Goal: Transaction & Acquisition: Purchase product/service

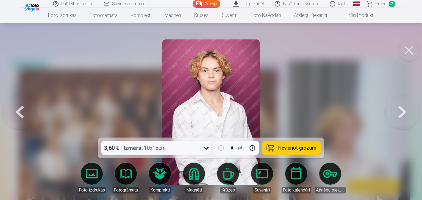
scroll to position [660, 0]
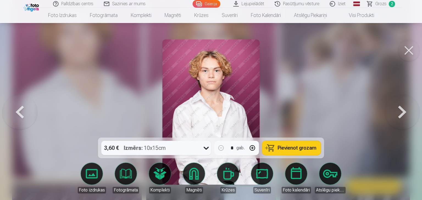
click at [23, 113] on button at bounding box center [19, 112] width 35 height 40
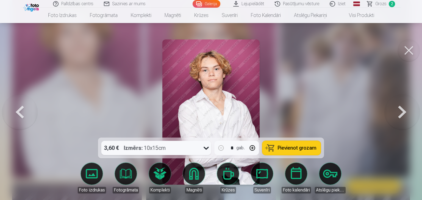
click at [23, 113] on button at bounding box center [19, 112] width 35 height 40
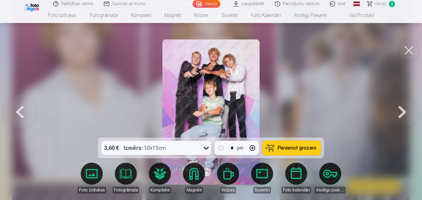
click at [284, 146] on span "Pievienot grozam" at bounding box center [297, 148] width 39 height 5
click at [14, 111] on button at bounding box center [19, 112] width 35 height 40
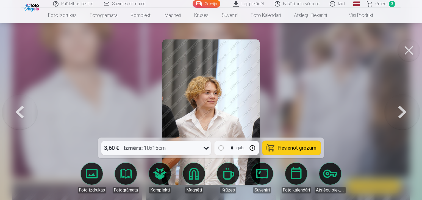
click at [14, 111] on button at bounding box center [19, 112] width 35 height 40
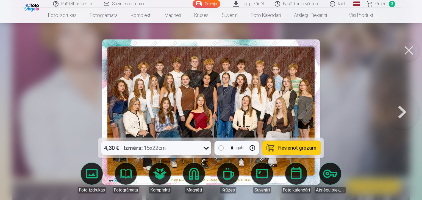
click at [313, 150] on span "Pievienot grozam" at bounding box center [297, 148] width 39 height 5
click at [398, 111] on button at bounding box center [401, 112] width 35 height 40
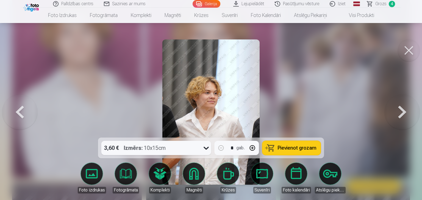
click at [398, 111] on button at bounding box center [401, 112] width 35 height 40
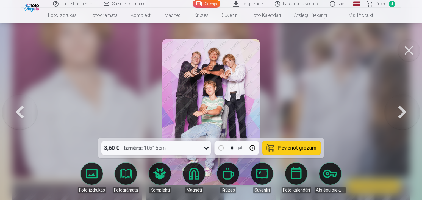
click at [398, 111] on button at bounding box center [401, 112] width 35 height 40
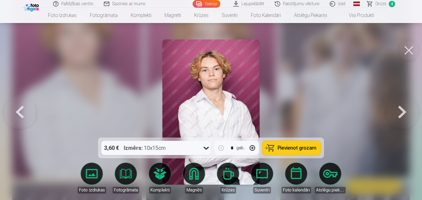
click at [398, 111] on button at bounding box center [401, 112] width 35 height 40
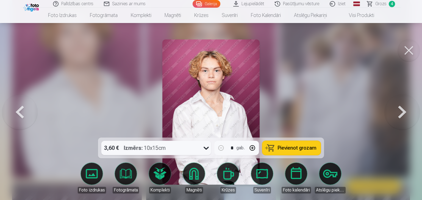
click at [398, 111] on button at bounding box center [401, 112] width 35 height 40
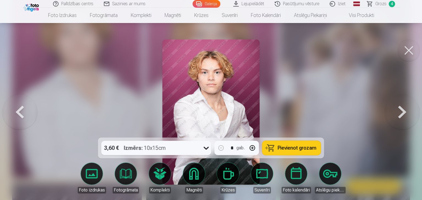
click at [398, 111] on button at bounding box center [401, 112] width 35 height 40
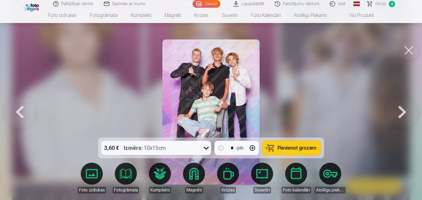
click at [298, 150] on span "Pievienot grozam" at bounding box center [297, 148] width 39 height 5
click at [401, 116] on button at bounding box center [401, 112] width 35 height 40
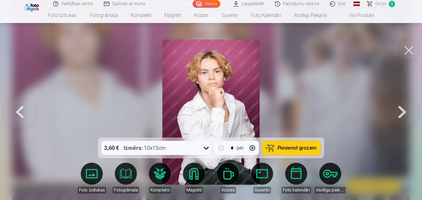
click at [401, 116] on button at bounding box center [401, 112] width 35 height 40
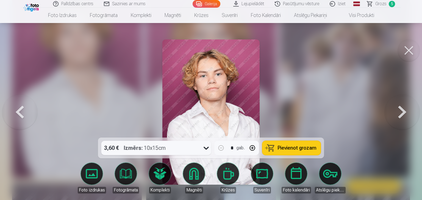
click at [401, 116] on button at bounding box center [401, 112] width 35 height 40
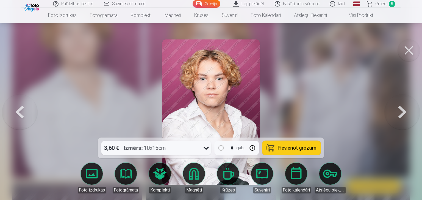
click at [19, 114] on button at bounding box center [19, 112] width 35 height 40
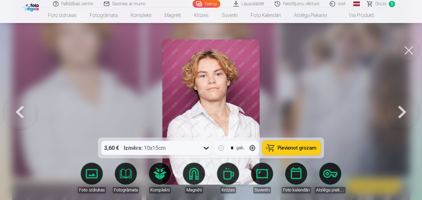
click at [402, 114] on button at bounding box center [401, 112] width 35 height 40
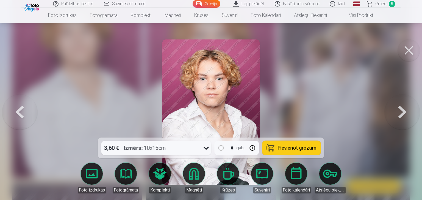
click at [305, 149] on span "Pievienot grozam" at bounding box center [297, 148] width 39 height 5
click at [400, 114] on button at bounding box center [401, 112] width 35 height 40
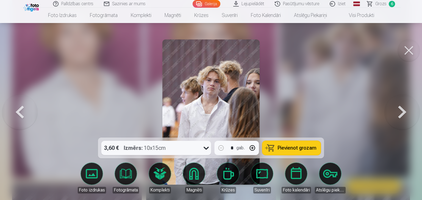
click at [400, 114] on button at bounding box center [401, 112] width 35 height 40
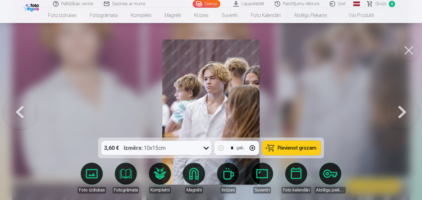
click at [400, 114] on button at bounding box center [401, 112] width 35 height 40
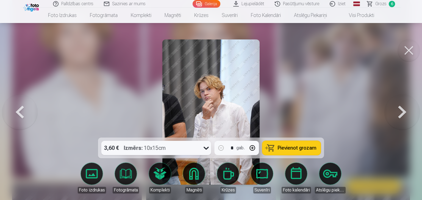
click at [400, 114] on button at bounding box center [401, 112] width 35 height 40
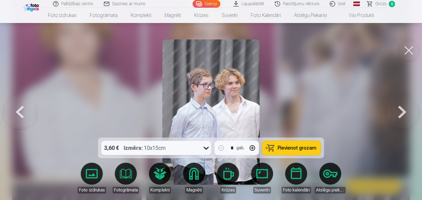
click at [400, 114] on button at bounding box center [401, 112] width 35 height 40
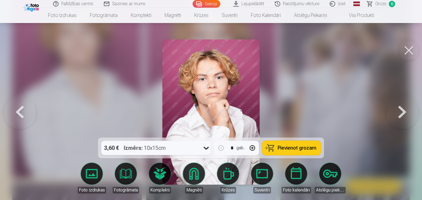
click at [400, 114] on button at bounding box center [401, 112] width 35 height 40
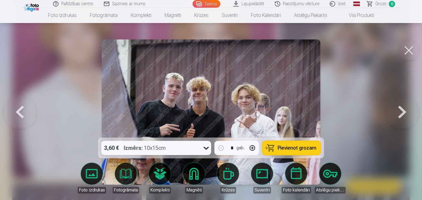
click at [400, 114] on button at bounding box center [401, 112] width 35 height 40
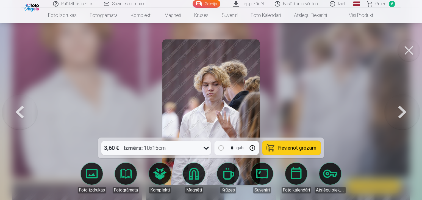
click at [400, 114] on button at bounding box center [401, 112] width 35 height 40
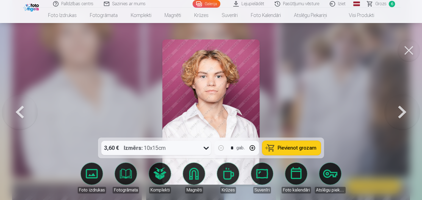
click at [400, 114] on button at bounding box center [401, 112] width 35 height 40
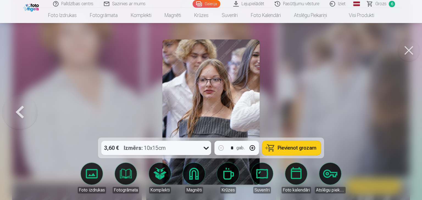
click at [381, 5] on span "Grozs" at bounding box center [380, 4] width 11 height 7
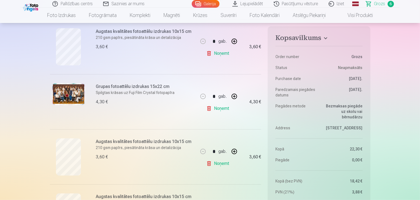
scroll to position [237, 0]
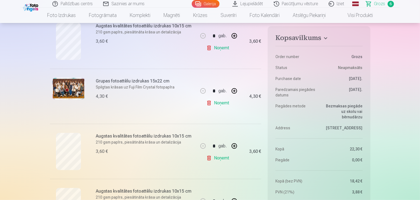
click at [210, 48] on link "Noņemt" at bounding box center [218, 48] width 25 height 11
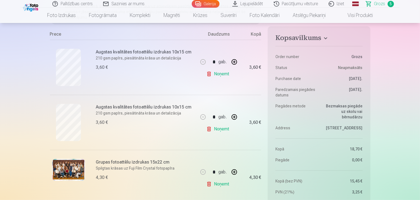
scroll to position [90, 0]
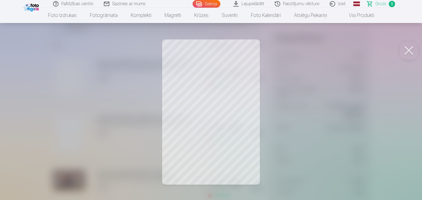
click at [407, 53] on button at bounding box center [408, 51] width 22 height 22
click at [407, 48] on button at bounding box center [408, 51] width 22 height 22
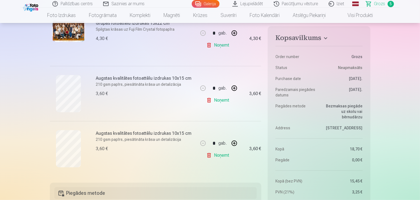
scroll to position [243, 0]
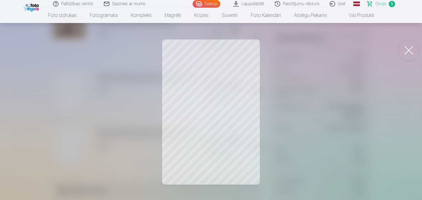
click at [410, 49] on button at bounding box center [408, 51] width 22 height 22
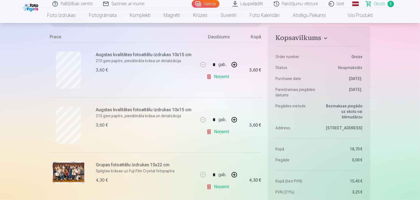
scroll to position [90, 0]
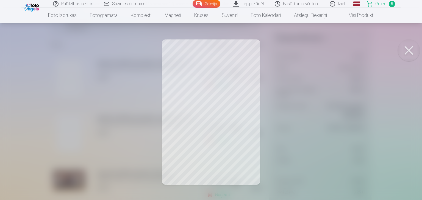
click at [408, 51] on button at bounding box center [408, 51] width 22 height 22
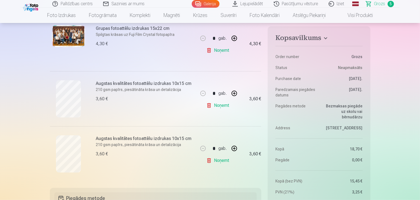
scroll to position [240, 0]
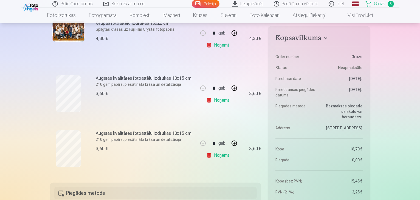
click at [268, 78] on aside "Kopsavilkums Order number Grozs Status Neapmaksāts Purchase date 9.10.2025. Par…" at bounding box center [319, 156] width 102 height 260
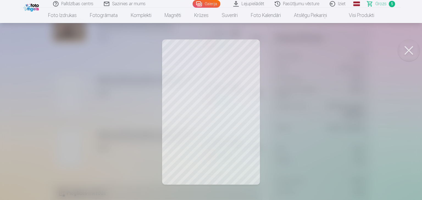
click at [406, 51] on button at bounding box center [408, 51] width 22 height 22
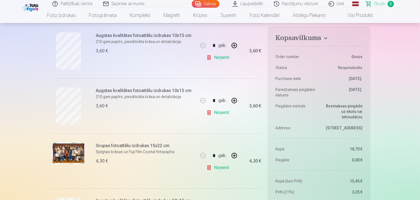
scroll to position [109, 0]
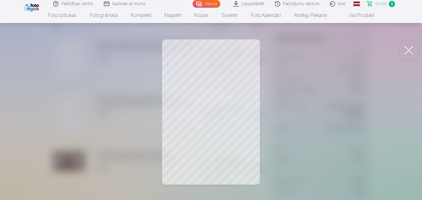
click at [406, 50] on button at bounding box center [408, 51] width 22 height 22
click at [408, 53] on button at bounding box center [408, 51] width 22 height 22
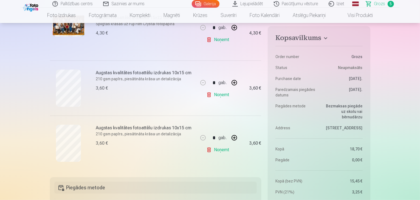
scroll to position [248, 0]
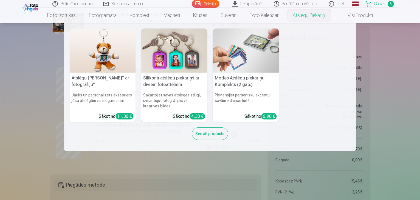
click at [418, 77] on nav "Atslēgu piekariņš Lācītis" ar fotogrāfiju" Jauks un personalizēts aksesuārs jūs…" at bounding box center [210, 87] width 420 height 128
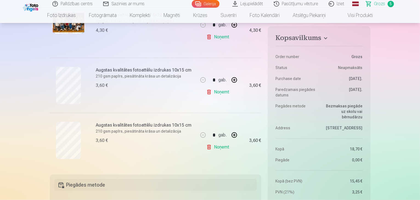
click at [217, 93] on link "Noņemt" at bounding box center [218, 92] width 25 height 11
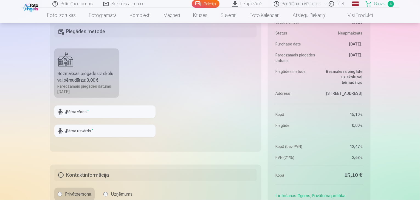
scroll to position [349, 0]
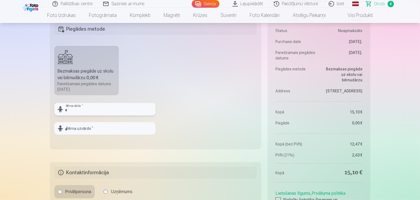
click at [100, 111] on input "text" at bounding box center [104, 109] width 101 height 13
type input "*******"
click at [100, 127] on input "text" at bounding box center [104, 128] width 101 height 13
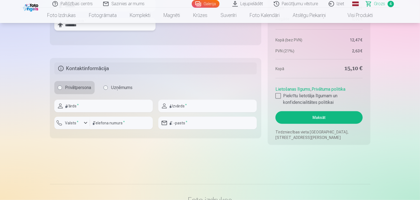
scroll to position [456, 0]
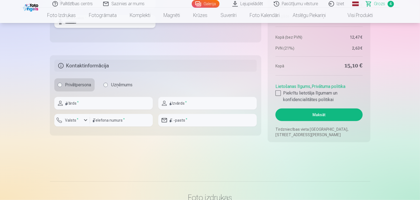
type input "********"
click at [134, 105] on input "text" at bounding box center [103, 103] width 99 height 13
type input "****"
click at [192, 106] on input "text" at bounding box center [207, 103] width 99 height 13
type input "*******"
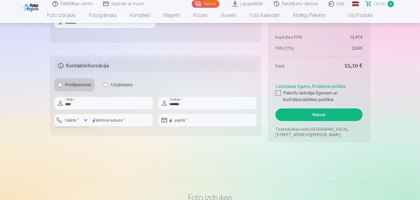
click at [85, 119] on div "button" at bounding box center [85, 120] width 7 height 7
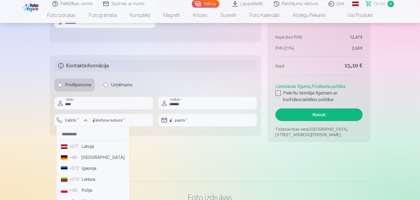
click at [89, 148] on li "+371 Latvija" at bounding box center [93, 146] width 68 height 11
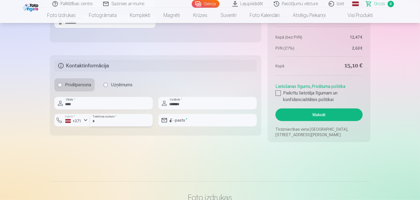
click at [121, 120] on input "number" at bounding box center [121, 120] width 63 height 13
type input "********"
click at [189, 122] on input "email" at bounding box center [207, 120] width 99 height 13
type input "**********"
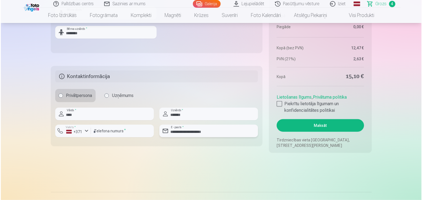
scroll to position [448, 0]
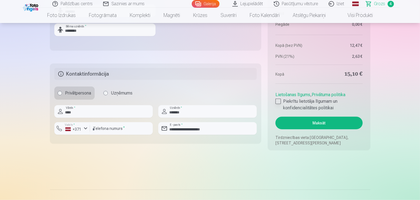
click at [280, 102] on div at bounding box center [278, 101] width 5 height 5
click at [303, 117] on button "Maksāt" at bounding box center [319, 123] width 87 height 13
